Goal: Task Accomplishment & Management: Manage account settings

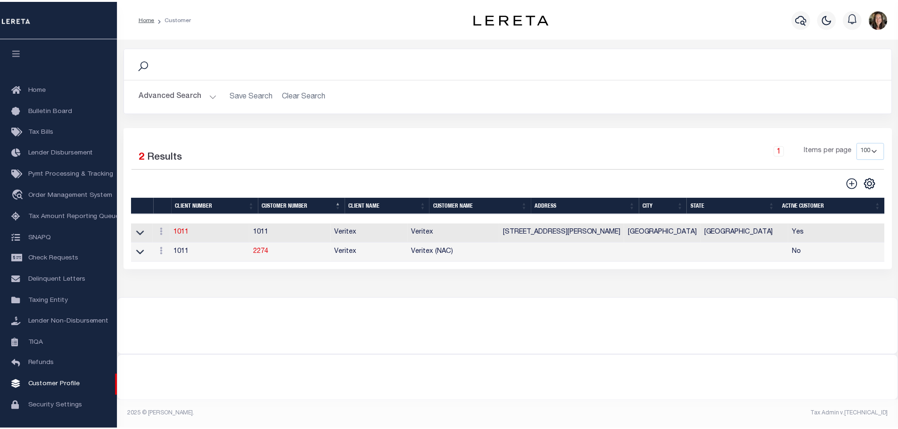
scroll to position [30, 0]
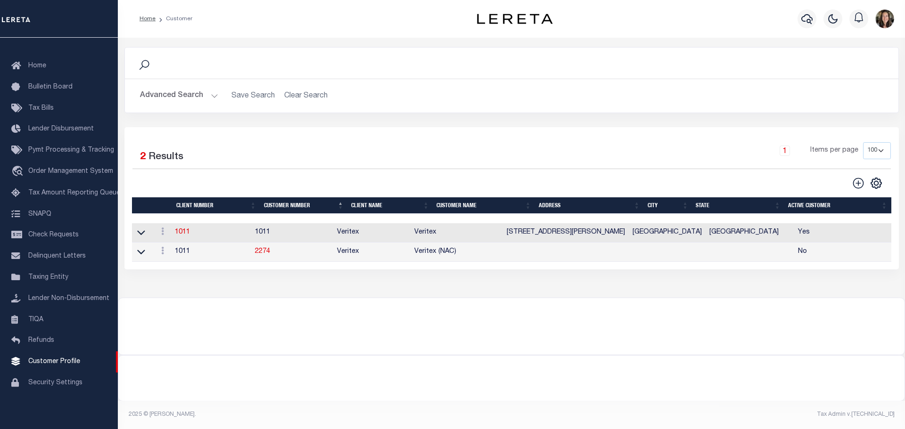
click at [173, 96] on button "Advanced Search" at bounding box center [179, 96] width 78 height 18
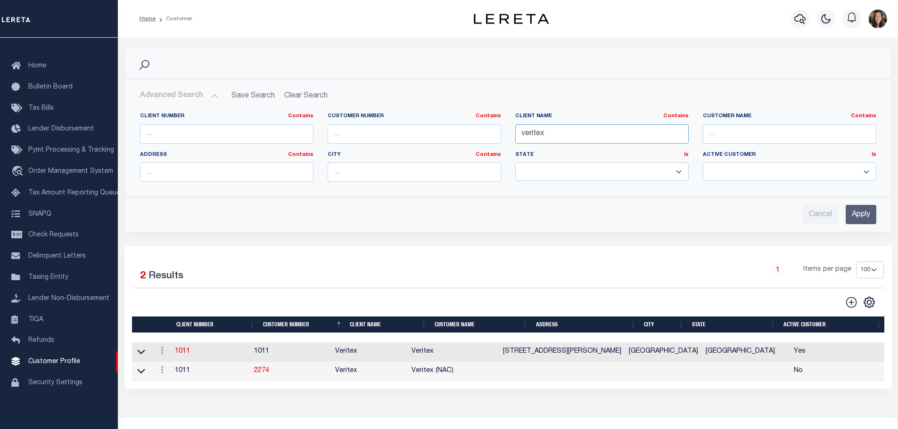
click at [610, 142] on input "veritex" at bounding box center [601, 133] width 173 height 19
click at [413, 56] on div "Search" at bounding box center [507, 63] width 751 height 16
click at [867, 221] on input "Apply" at bounding box center [861, 214] width 31 height 19
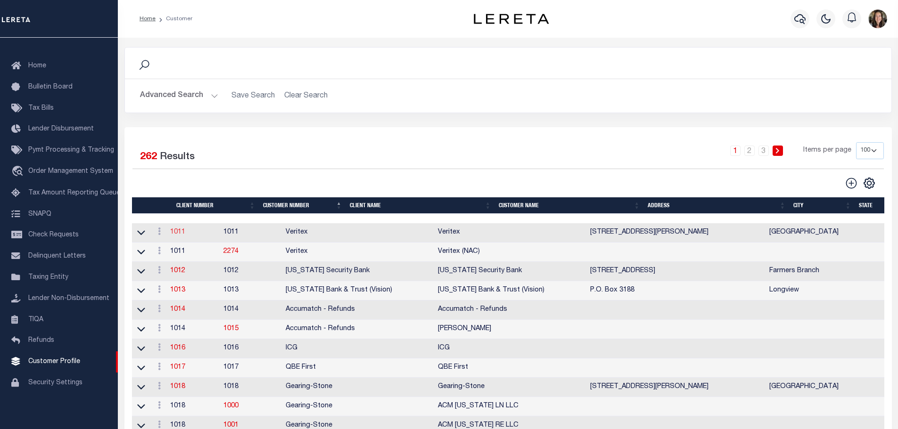
click at [184, 233] on link "1011" at bounding box center [177, 232] width 15 height 7
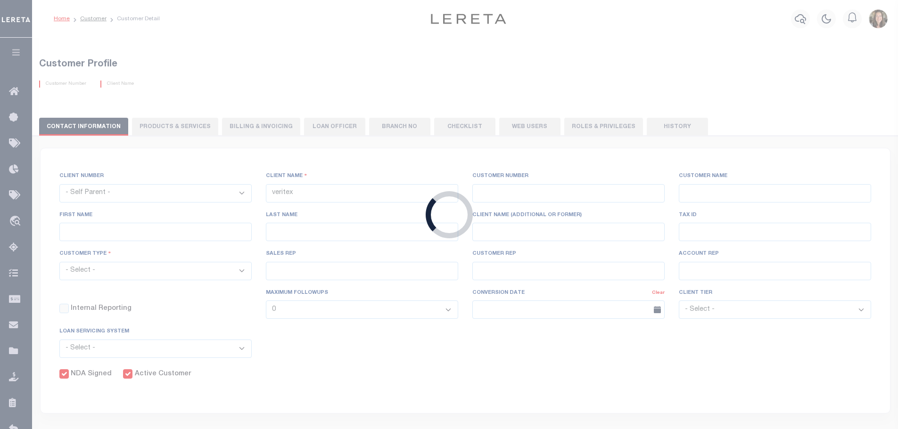
select select
type input "Veritex"
type input "1011"
type input "Veritex"
type input "Guy"
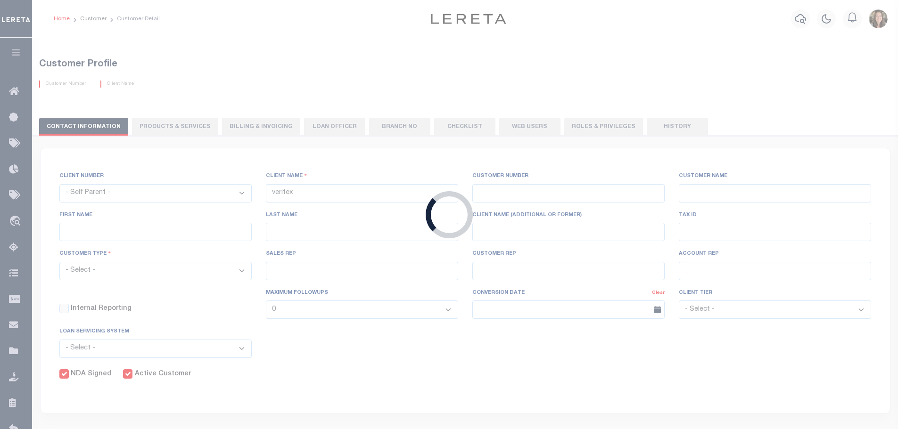
type input "[GEOGRAPHIC_DATA]"
select select "Mixed Portfolio"
type input "[PERSON_NAME]"
type input "[DATE]"
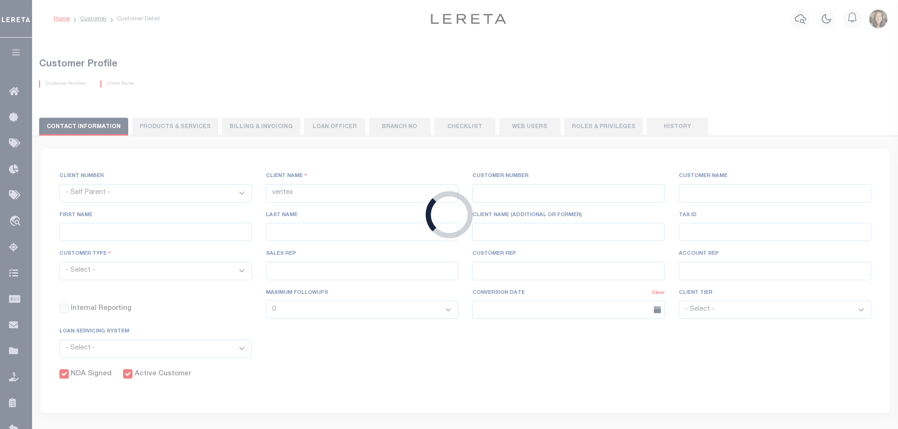
select select "Tier 3"
checkbox input "true"
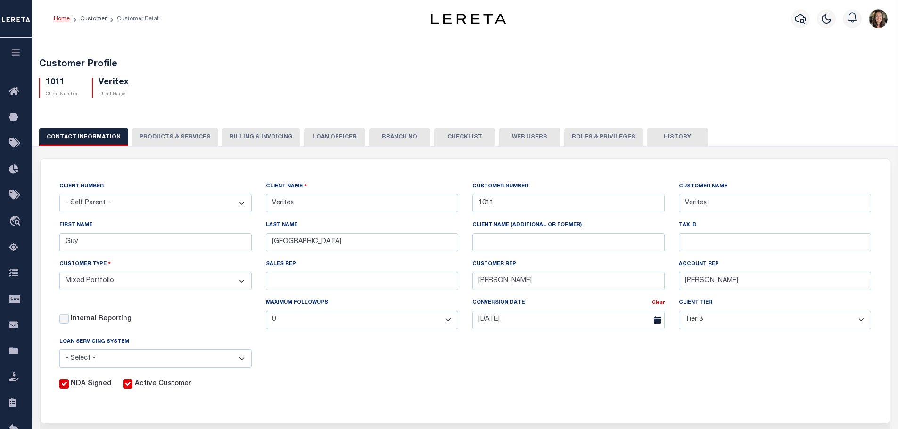
click at [514, 134] on button "Web Users" at bounding box center [529, 137] width 61 height 18
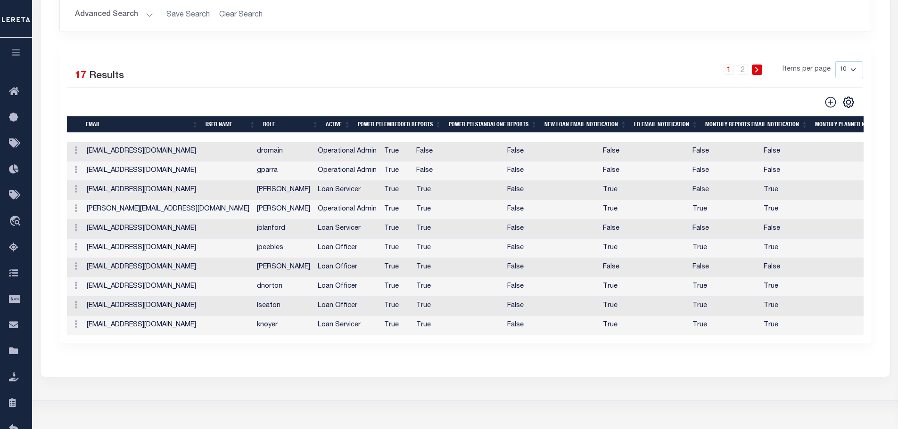
scroll to position [236, 0]
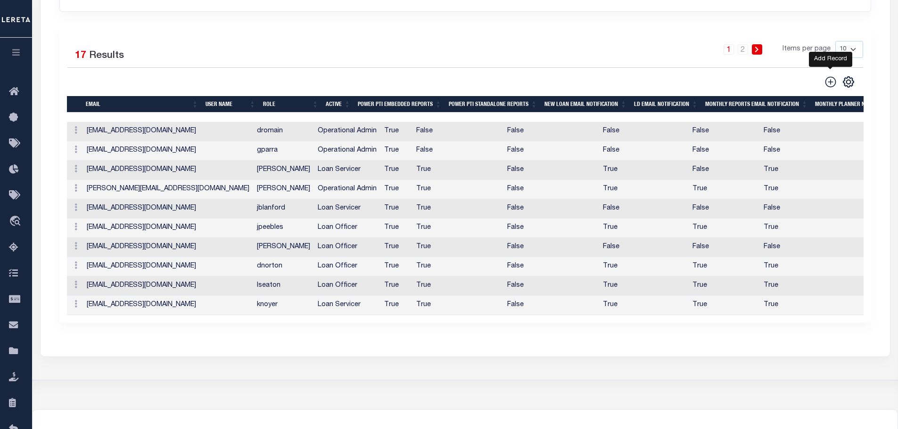
click at [829, 84] on icon at bounding box center [831, 82] width 12 height 12
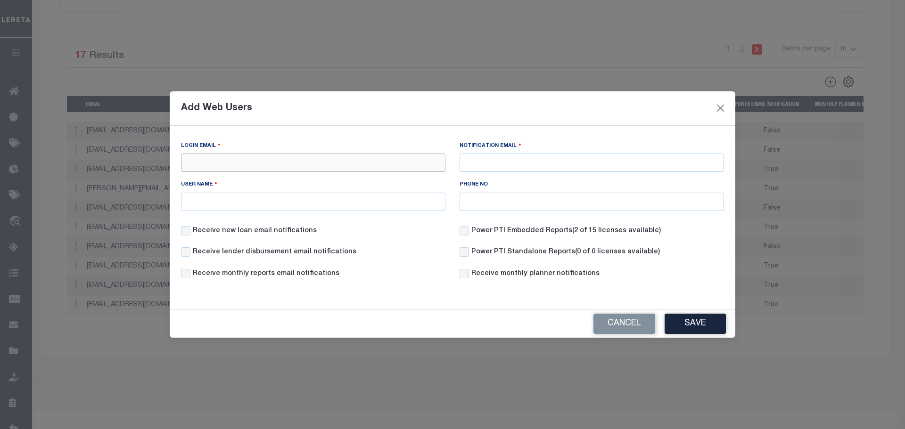
drag, startPoint x: 206, startPoint y: 164, endPoint x: 276, endPoint y: 162, distance: 69.8
click at [276, 162] on input "Login Email" at bounding box center [313, 163] width 264 height 18
click at [254, 209] on input "User Name" at bounding box center [313, 202] width 264 height 18
click at [487, 160] on input "Notification Email" at bounding box center [592, 163] width 264 height 18
click at [635, 324] on button "Cancel" at bounding box center [625, 324] width 62 height 20
